Goal: Task Accomplishment & Management: Use online tool/utility

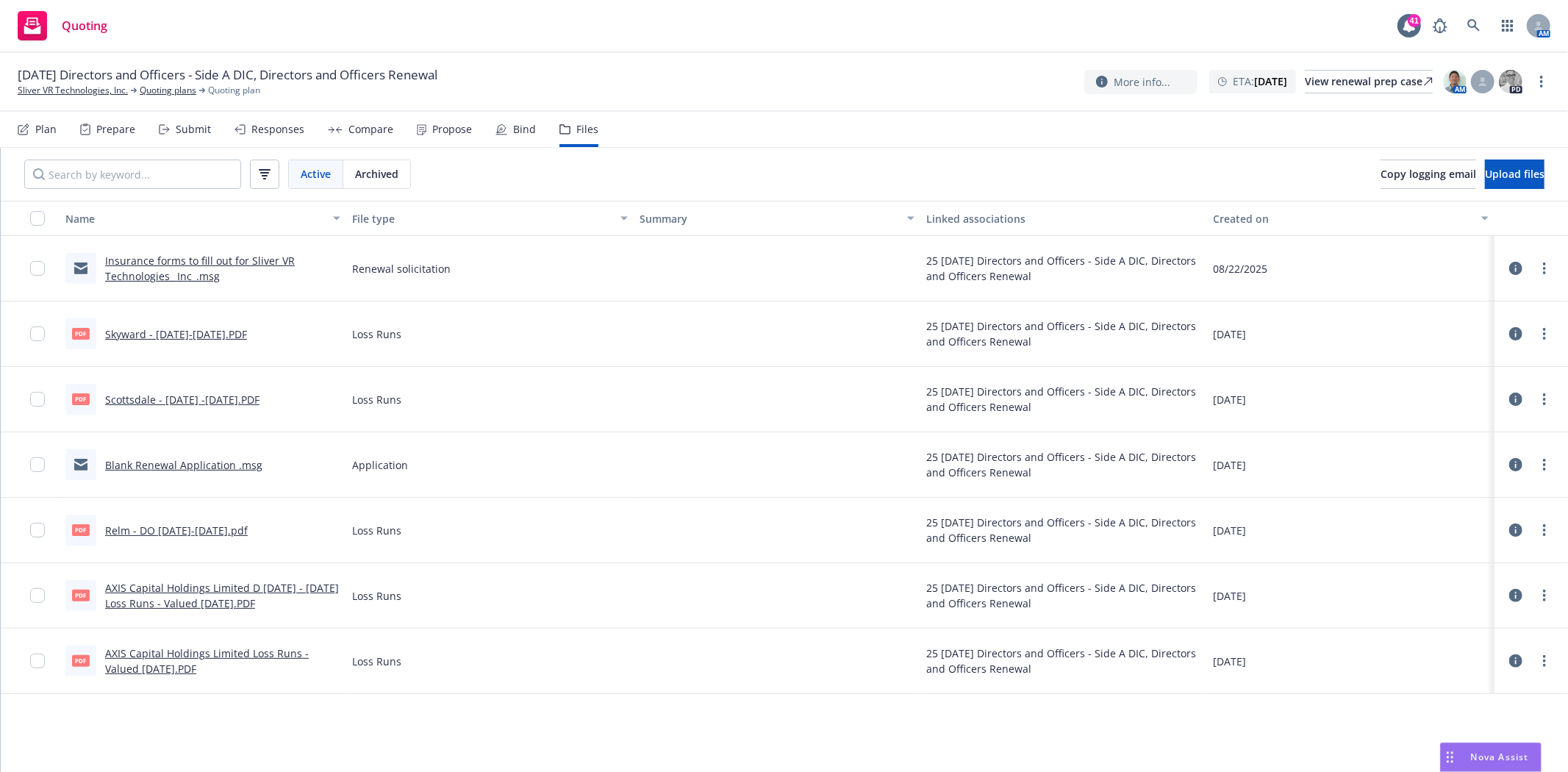
click at [1012, 151] on div "Active Archived Copy logging email Upload files" at bounding box center [784, 174] width 1567 height 53
